Goal: Find specific page/section: Find specific page/section

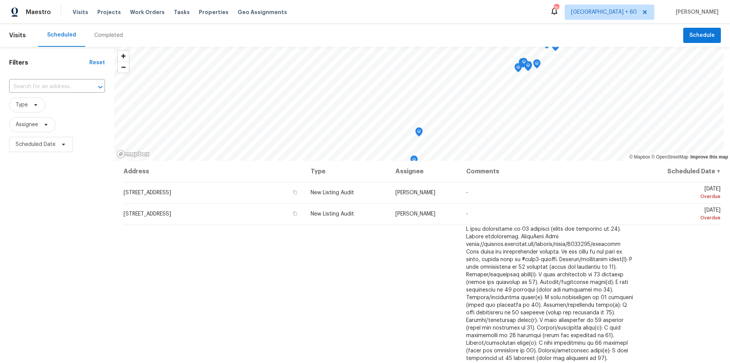
click at [103, 34] on div "Completed" at bounding box center [108, 36] width 29 height 8
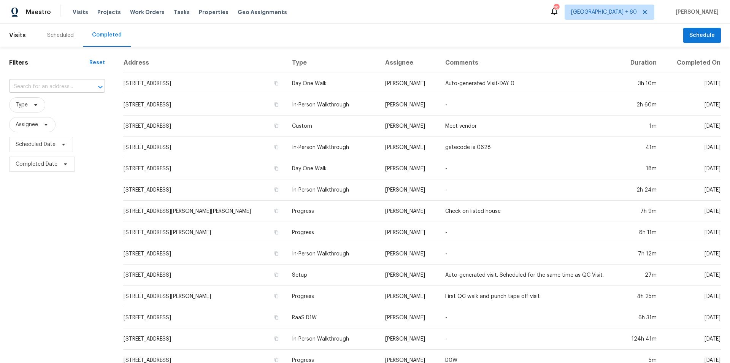
click at [47, 84] on input "text" at bounding box center [46, 87] width 75 height 12
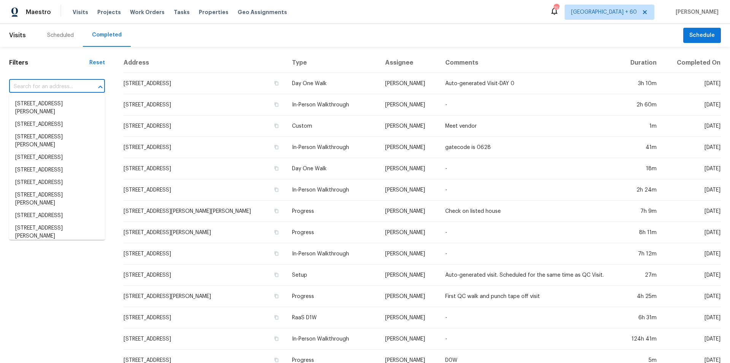
paste input "[STREET_ADDRESS]"
type input "[STREET_ADDRESS]"
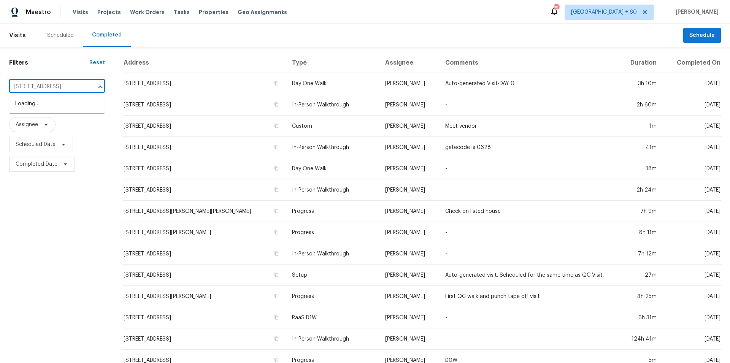
scroll to position [0, 28]
click at [58, 110] on li "[STREET_ADDRESS]" at bounding box center [57, 104] width 96 height 13
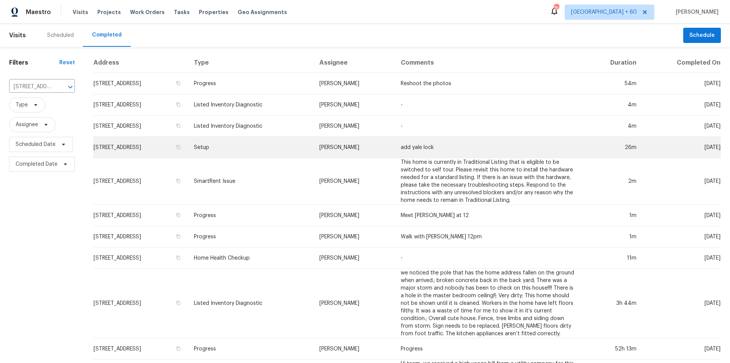
click at [253, 150] on td "Setup" at bounding box center [251, 147] width 126 height 21
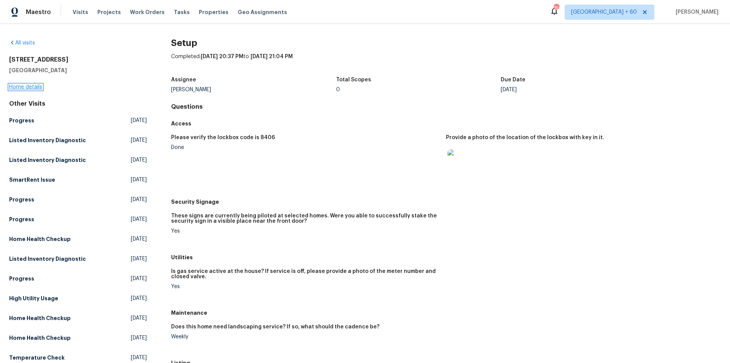
click at [30, 88] on link "Home details" at bounding box center [25, 86] width 33 height 5
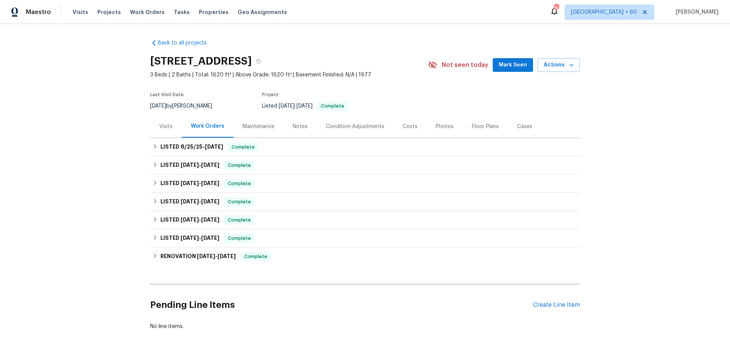
click at [444, 130] on div "Photos" at bounding box center [445, 127] width 18 height 8
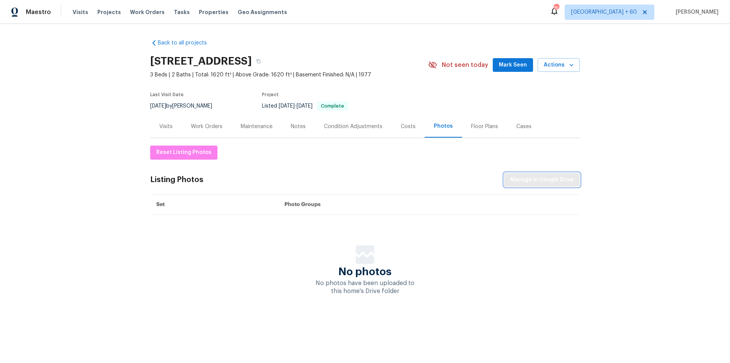
click at [528, 179] on span "Manage in Google Drive" at bounding box center [542, 180] width 64 height 10
